Goal: Task Accomplishment & Management: Complete application form

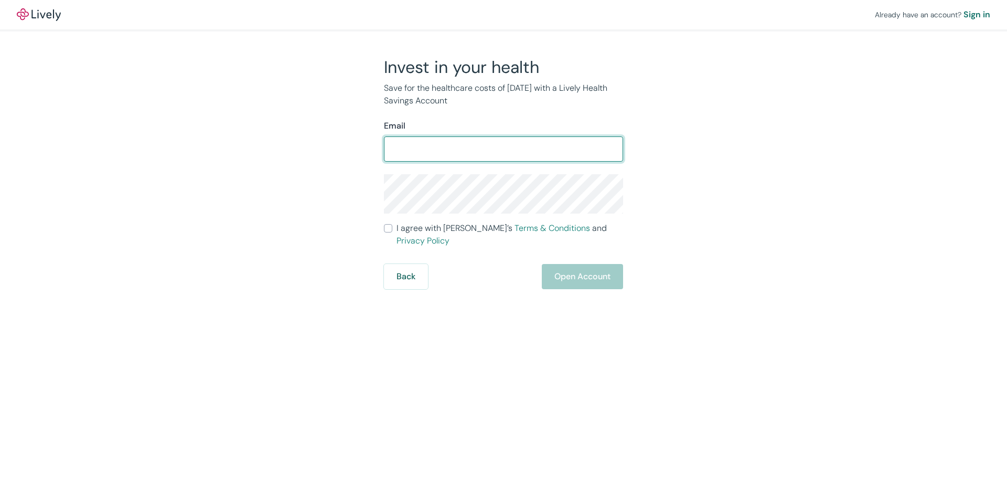
click at [450, 147] on input "Email" at bounding box center [503, 148] width 239 height 21
type input "[EMAIL_ADDRESS][DOMAIN_NAME]"
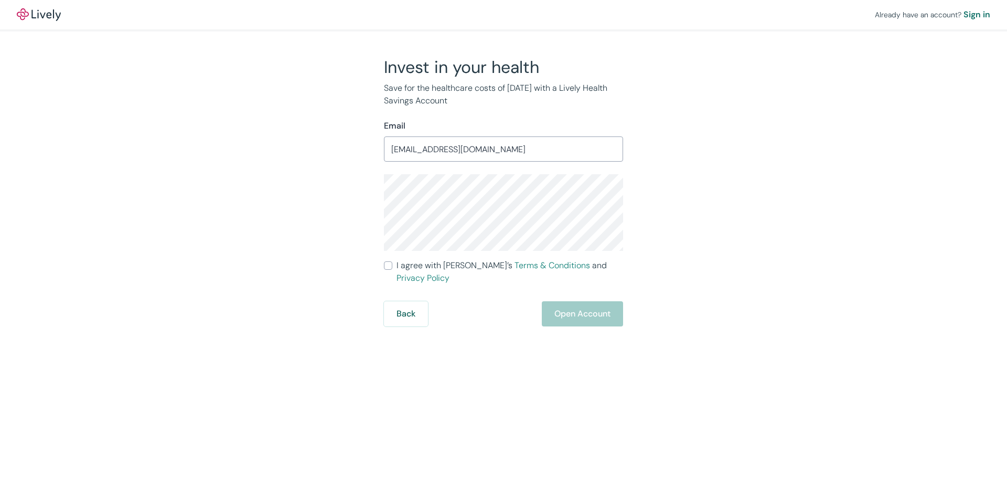
click at [389, 265] on input "I agree with Lively’s Terms & Conditions and Privacy Policy" at bounding box center [388, 265] width 8 height 8
checkbox input "true"
click at [592, 304] on button "Open Account" at bounding box center [582, 313] width 81 height 25
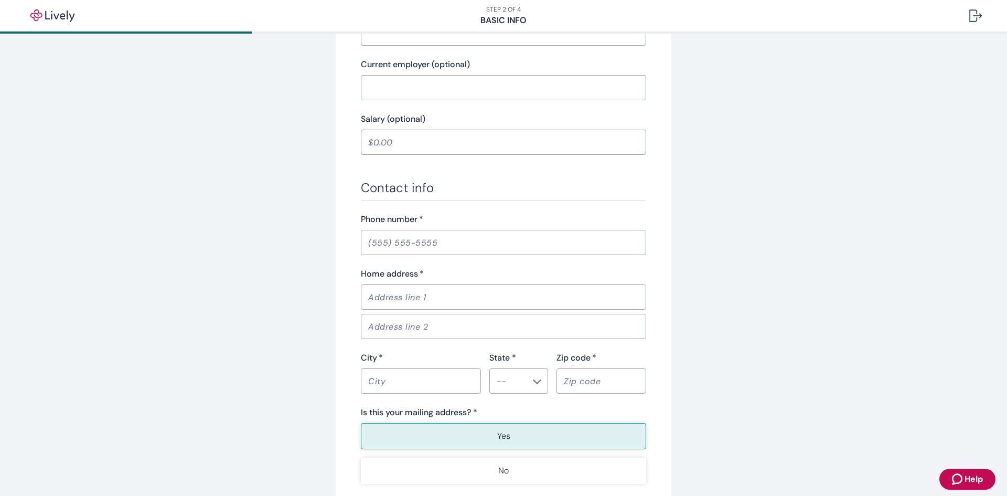
scroll to position [590, 0]
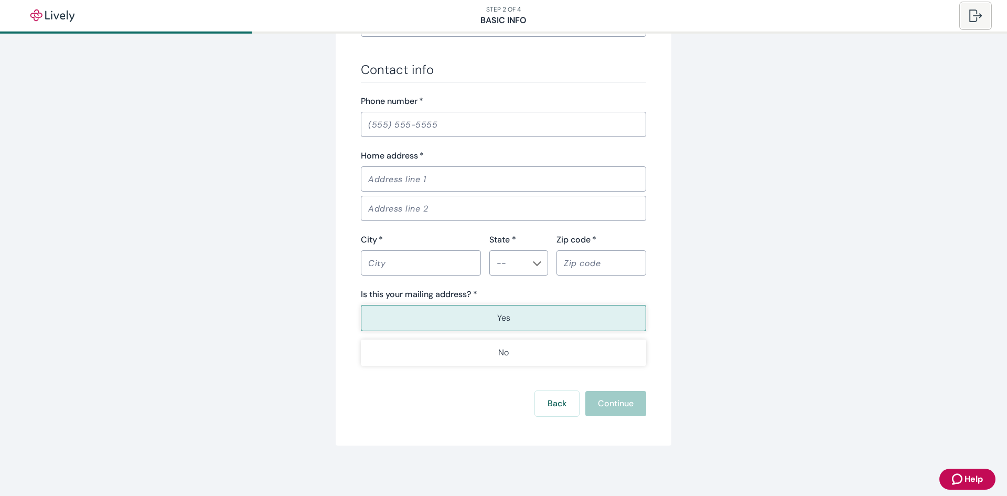
click at [975, 13] on div at bounding box center [975, 15] width 13 height 13
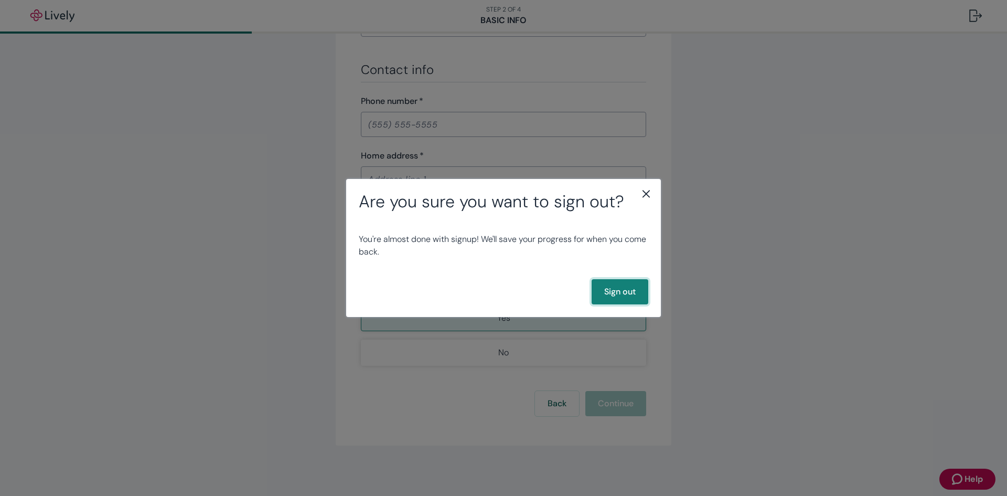
click at [622, 296] on button "Sign out" at bounding box center [620, 291] width 57 height 25
